Goal: Transaction & Acquisition: Purchase product/service

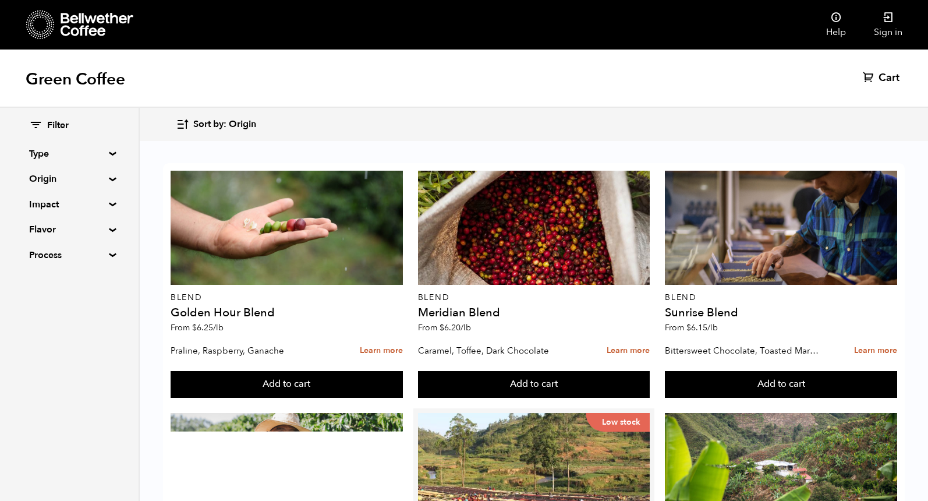
scroll to position [568, 0]
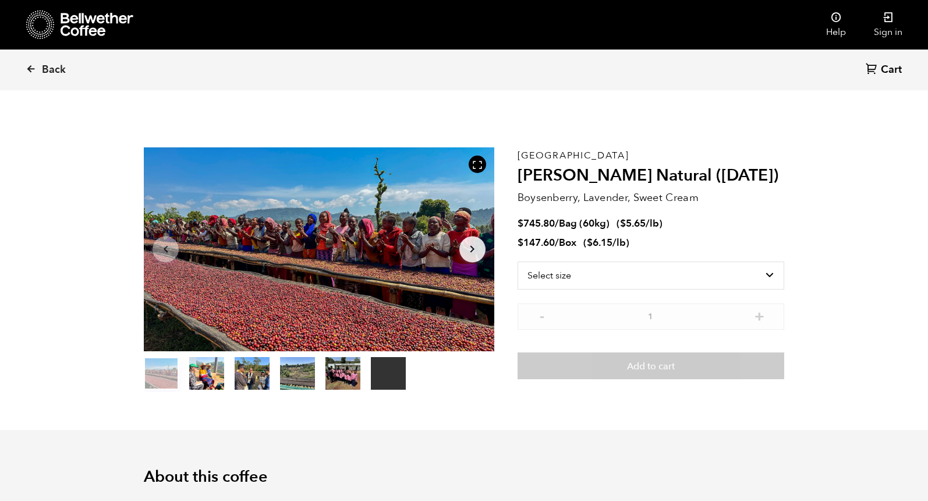
scroll to position [507, 620]
click at [760, 280] on select "Select size Bag (60kg) (132 lbs) Box (24 lbs)" at bounding box center [651, 275] width 267 height 28
select select "bag-3"
click at [518, 261] on select "Select size Bag (60kg) (132 lbs) Box (24 lbs)" at bounding box center [651, 275] width 267 height 28
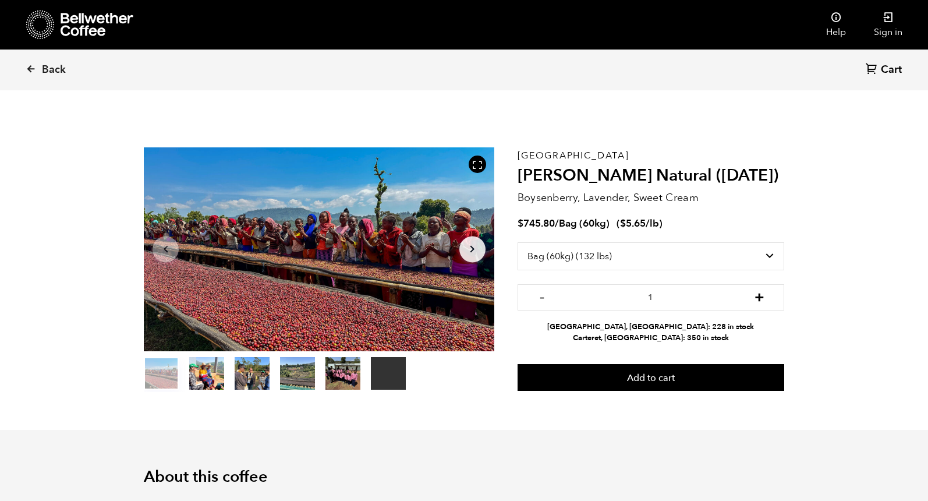
click at [762, 301] on button "+" at bounding box center [759, 296] width 15 height 12
type input "4"
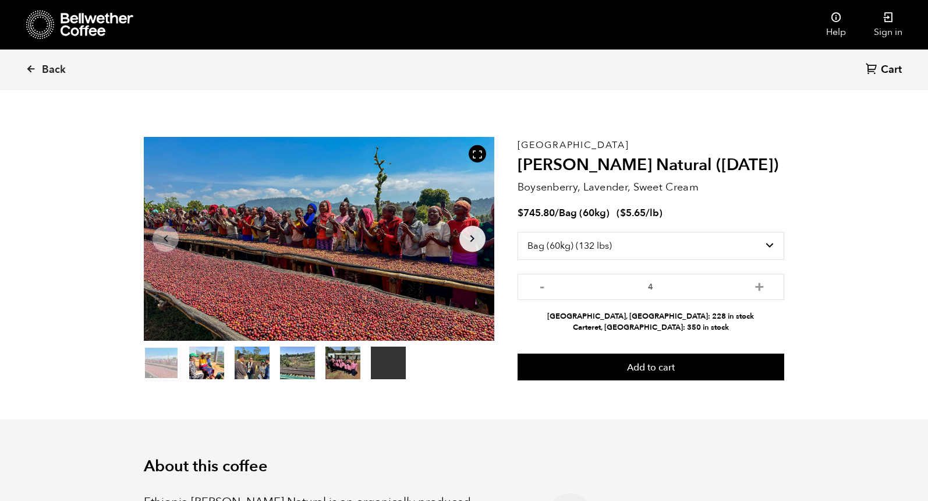
scroll to position [22, 0]
